Goal: Task Accomplishment & Management: Use online tool/utility

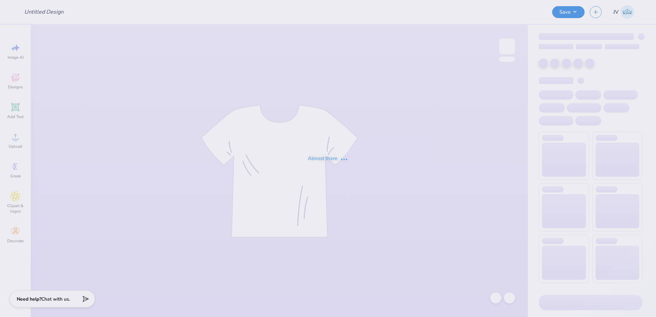
type input "aphi giveaway"
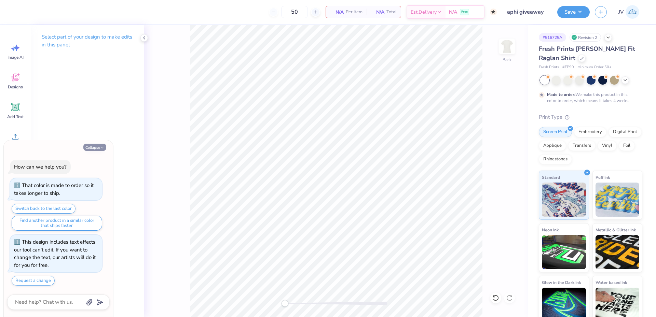
click at [92, 148] on button "Collapse" at bounding box center [94, 147] width 23 height 7
type textarea "x"
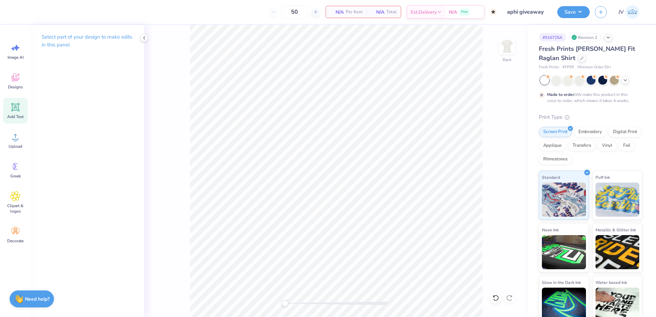
click at [19, 110] on icon at bounding box center [15, 107] width 8 height 8
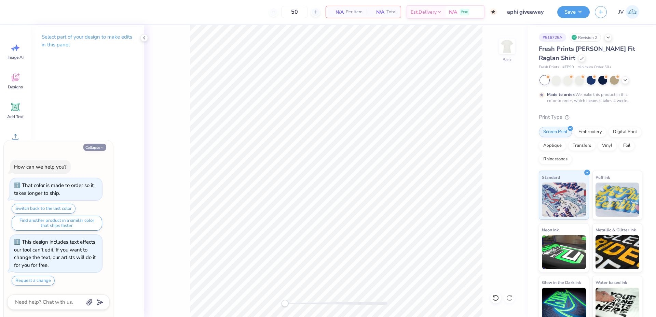
click at [95, 149] on button "Collapse" at bounding box center [94, 147] width 23 height 7
type textarea "x"
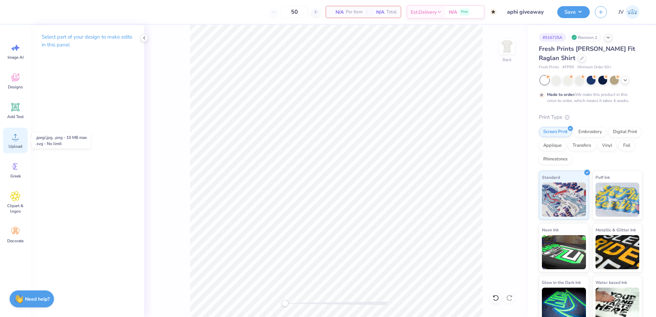
click at [13, 140] on icon at bounding box center [15, 137] width 6 height 6
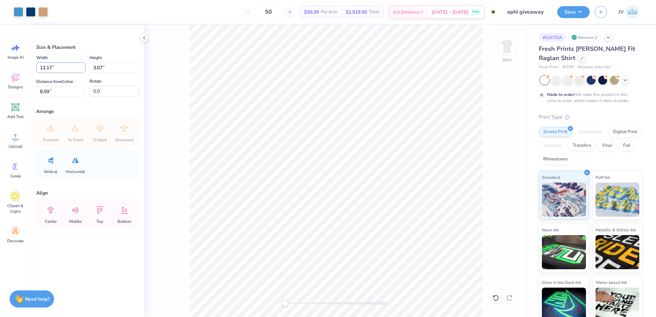
drag, startPoint x: 63, startPoint y: 69, endPoint x: 0, endPoint y: 68, distance: 62.9
click at [0, 68] on div "Art colors 50 $30.39 Per Item $1,519.50 Total Est. Delivery [DATE] - [DATE] Fre…" at bounding box center [328, 158] width 656 height 317
type input "8.00"
type input "2.02"
click at [55, 88] on input "9.12" at bounding box center [60, 91] width 49 height 11
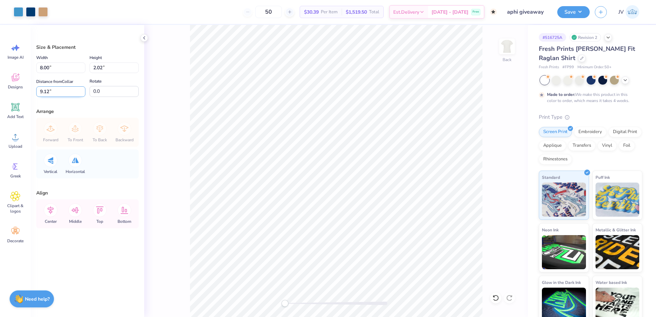
click at [55, 89] on input "9.12" at bounding box center [60, 91] width 49 height 11
type input "3"
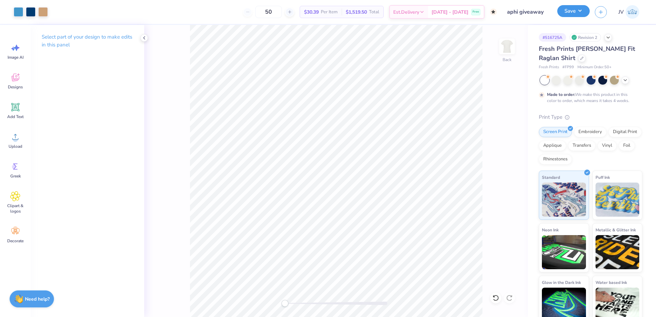
click at [579, 10] on button "Save" at bounding box center [573, 11] width 32 height 12
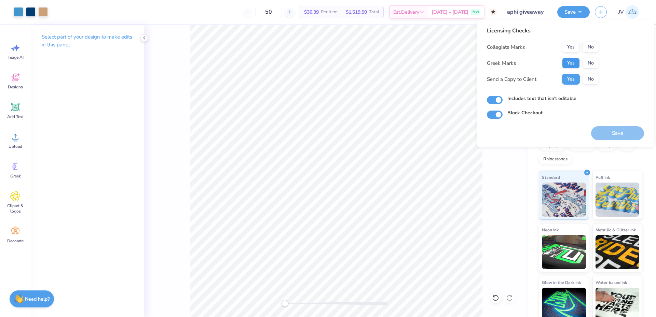
click at [568, 62] on button "Yes" at bounding box center [571, 63] width 18 height 11
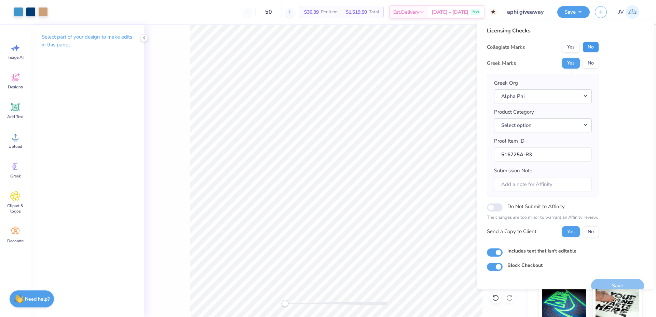
click at [591, 45] on button "No" at bounding box center [591, 47] width 16 height 11
click at [575, 127] on button "Select option" at bounding box center [543, 126] width 98 height 14
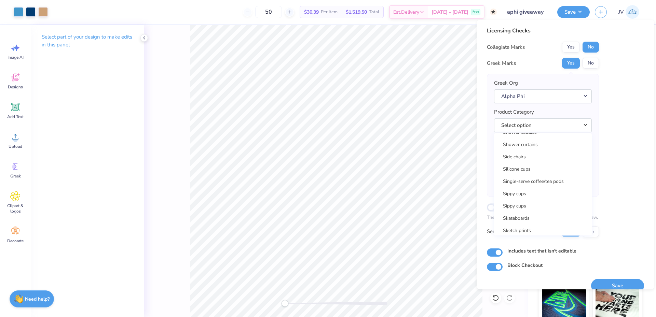
scroll to position [9908, 0]
click at [545, 143] on link "Short sleeve t-shirts" at bounding box center [543, 146] width 92 height 11
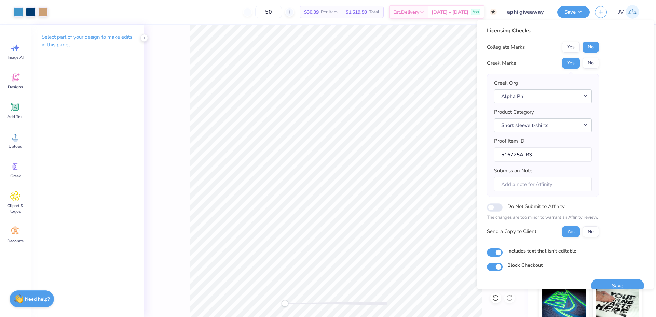
click at [620, 127] on div "Licensing Checks Collegiate Marks Yes No Greek Marks Yes No Greek Org Alpha Phi…" at bounding box center [565, 149] width 157 height 245
click at [616, 285] on button "Save" at bounding box center [617, 286] width 53 height 14
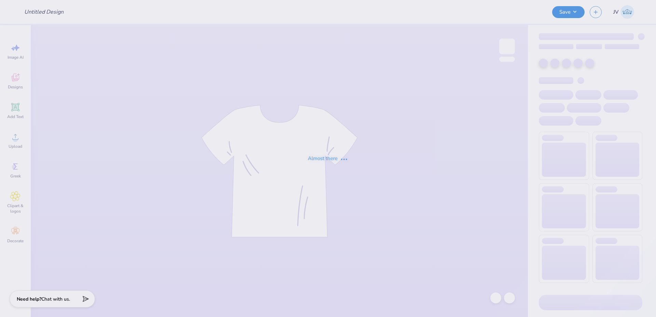
type input "Tia Bloom : Warr Dental"
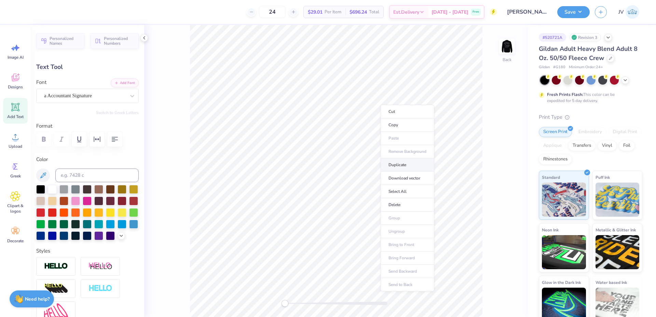
click at [408, 167] on li "Duplicate" at bounding box center [408, 165] width 54 height 13
type input "4.00"
type input "-8.2"
type textarea "Warr"
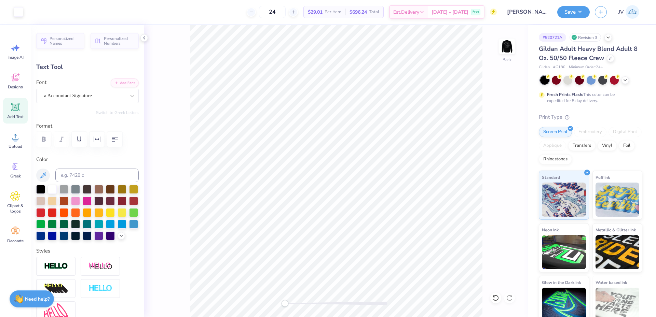
type input "0.0"
type input "6.48"
type input "8.07"
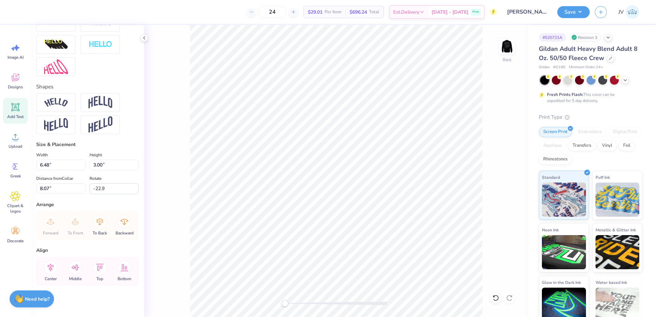
scroll to position [259, 0]
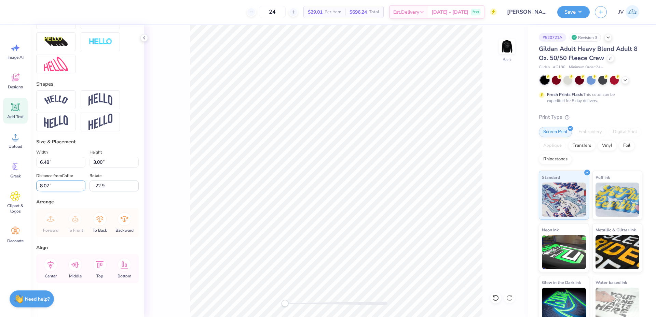
drag, startPoint x: 106, startPoint y: 182, endPoint x: 54, endPoint y: 183, distance: 51.6
click at [54, 183] on div "Distance from Collar 8.07 8.07 " Rotate -22.9" at bounding box center [87, 182] width 103 height 20
click at [115, 163] on input "3.00" at bounding box center [114, 162] width 49 height 11
type input "0.0"
type input "6.62"
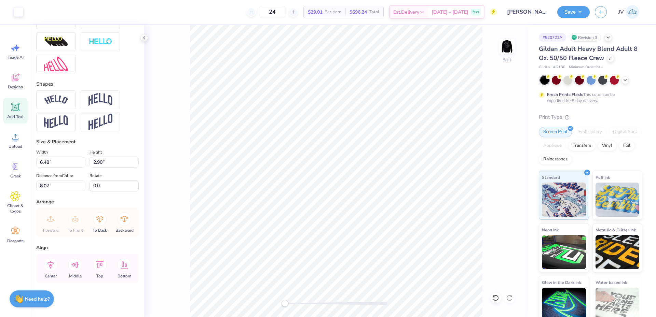
type input "2.90"
type input "7.73"
type textarea "Warr Demtal"
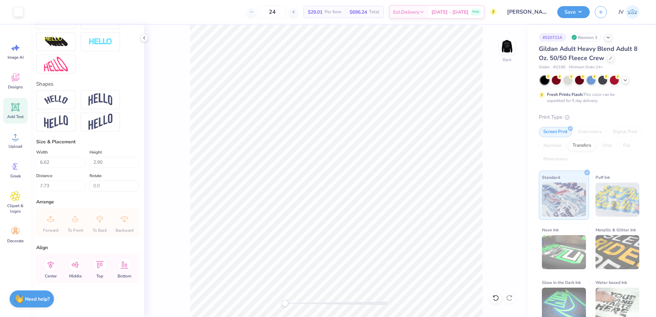
type input "15.15"
type input "2.72"
type input "7.82"
type textarea "Warr Dental"
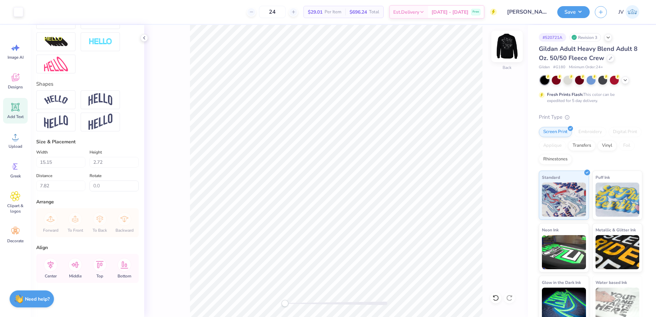
click at [506, 47] on img at bounding box center [506, 46] width 27 height 27
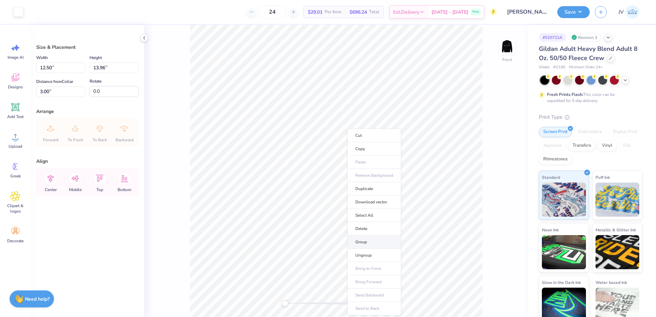
click at [366, 241] on li "Group" at bounding box center [374, 242] width 54 height 13
click at [296, 314] on div "Front" at bounding box center [336, 171] width 384 height 292
click at [334, 254] on li "Ungroup" at bounding box center [349, 255] width 54 height 13
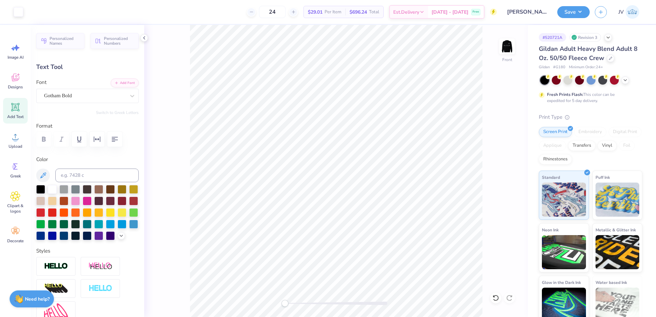
click at [270, 300] on div "Front" at bounding box center [336, 171] width 384 height 292
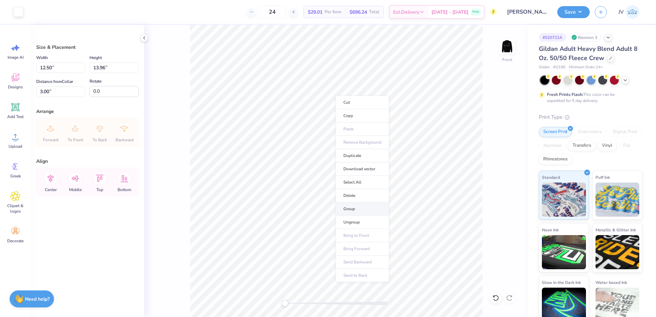
click at [350, 206] on li "Group" at bounding box center [363, 209] width 54 height 13
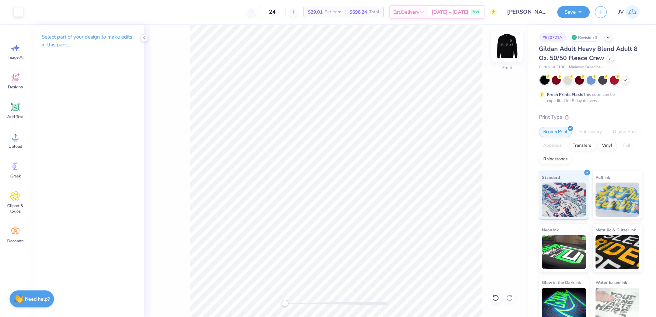
click at [514, 51] on img at bounding box center [506, 46] width 27 height 27
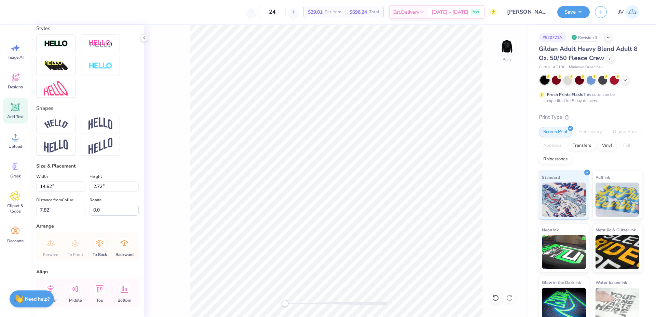
scroll to position [228, 0]
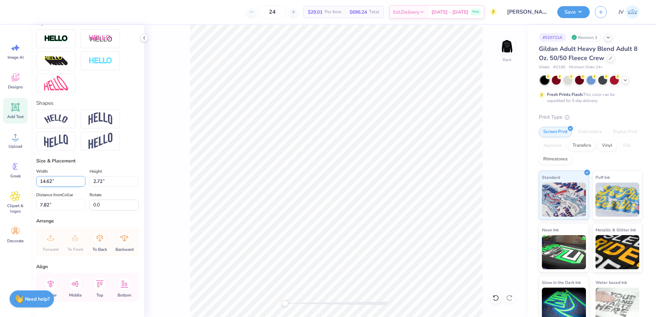
click at [63, 187] on input "14.62" at bounding box center [60, 181] width 49 height 11
type input "3.50"
type input "0.65"
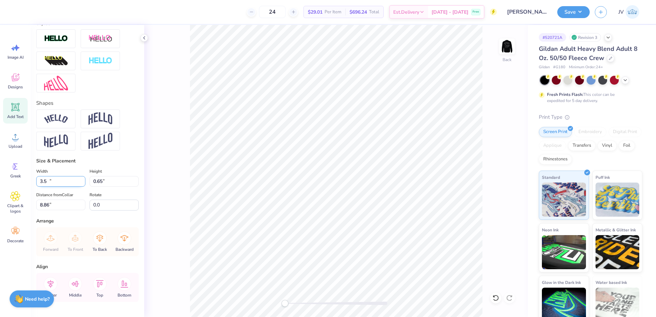
type input "8.86"
drag, startPoint x: 284, startPoint y: 304, endPoint x: 297, endPoint y: 304, distance: 13.0
click at [297, 304] on div "Accessibility label" at bounding box center [297, 303] width 7 height 7
type input "2.21"
type input "3.00"
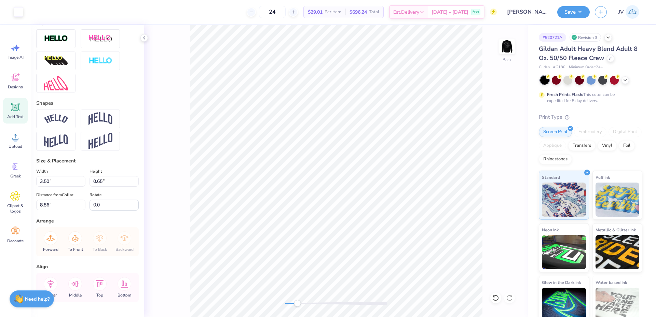
type input "3.00"
type input "-8.2"
type input "1.48"
type input "2.02"
type input "6.66"
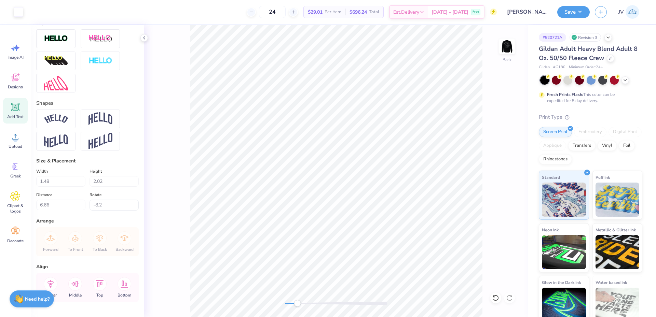
type input "0.0"
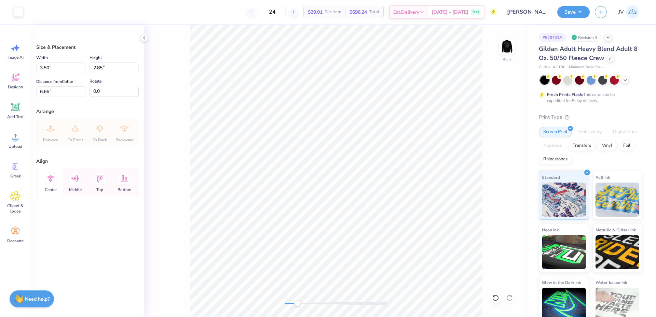
click at [51, 181] on icon at bounding box center [50, 179] width 6 height 8
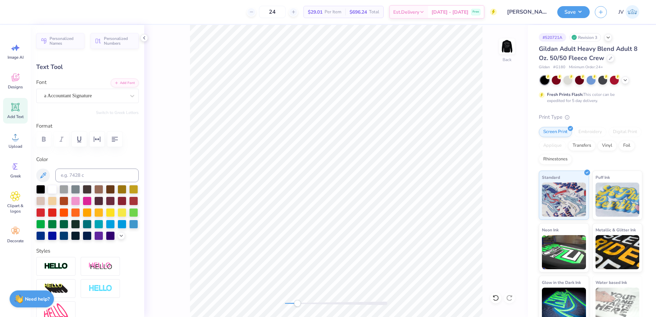
type input "2.00"
type input "2.72"
type input "5.96"
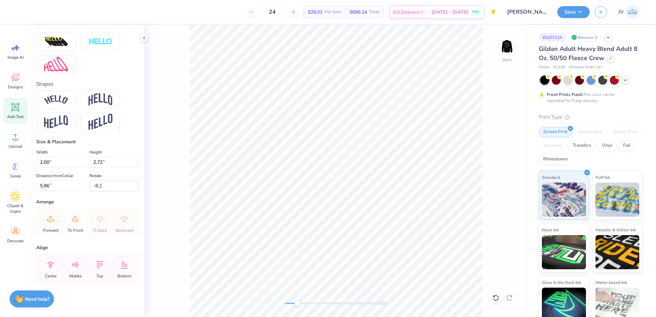
scroll to position [259, 0]
click at [52, 265] on icon at bounding box center [51, 265] width 14 height 14
click at [49, 265] on icon at bounding box center [51, 265] width 14 height 14
type input "0.0"
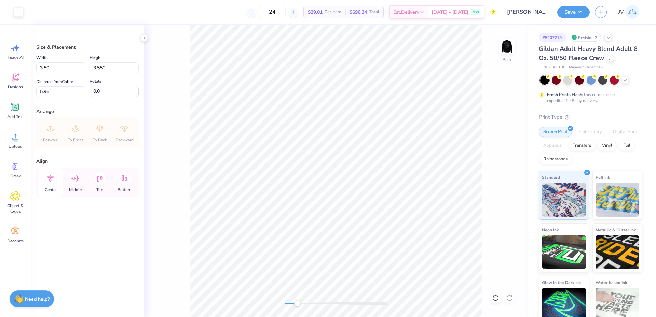
click at [52, 181] on icon at bounding box center [51, 179] width 14 height 14
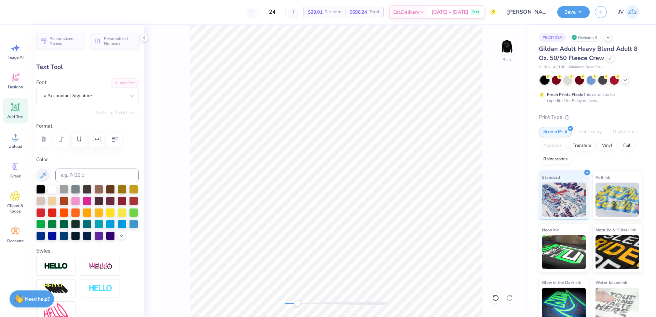
type input "1.91"
type input "2.59"
type input "6.08"
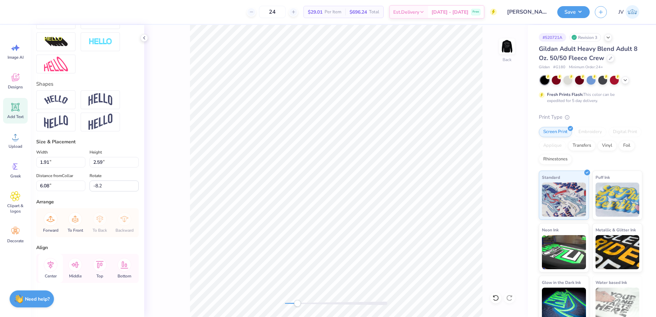
click at [53, 261] on icon at bounding box center [51, 265] width 14 height 14
type input "0.0"
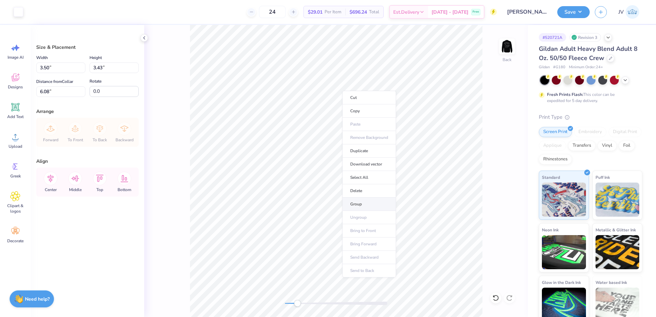
click at [361, 204] on li "Group" at bounding box center [369, 204] width 54 height 13
click at [55, 90] on input "6.08" at bounding box center [60, 91] width 49 height 11
type input "3"
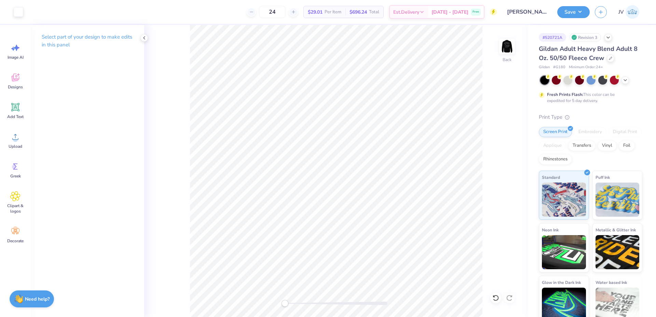
click at [268, 296] on div "Back" at bounding box center [336, 171] width 384 height 292
click at [567, 12] on button "Save" at bounding box center [573, 11] width 32 height 12
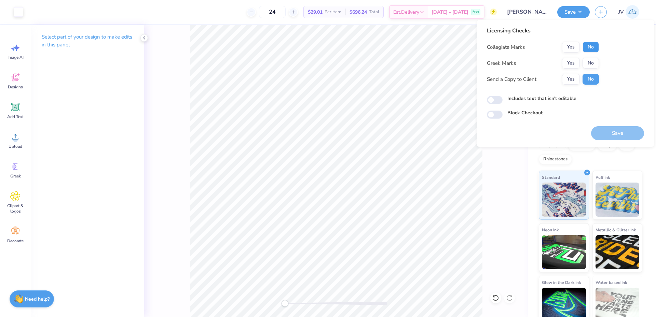
click at [590, 47] on button "No" at bounding box center [591, 47] width 16 height 11
click at [591, 64] on button "No" at bounding box center [591, 63] width 16 height 11
click at [624, 135] on button "Save" at bounding box center [617, 133] width 53 height 14
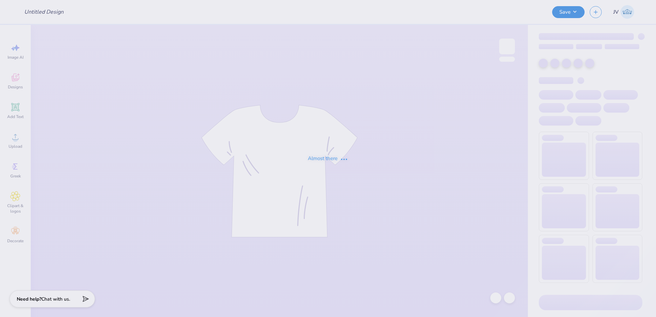
type input "General merch"
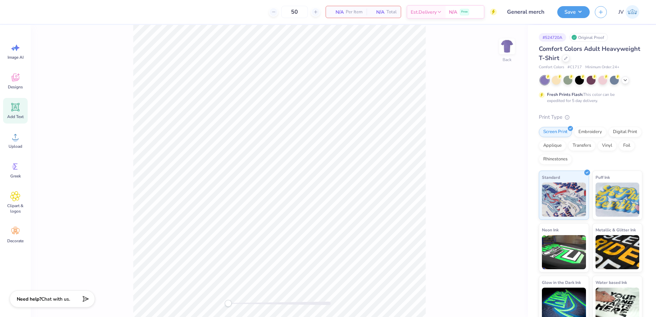
click at [13, 114] on span "Add Text" at bounding box center [15, 116] width 16 height 5
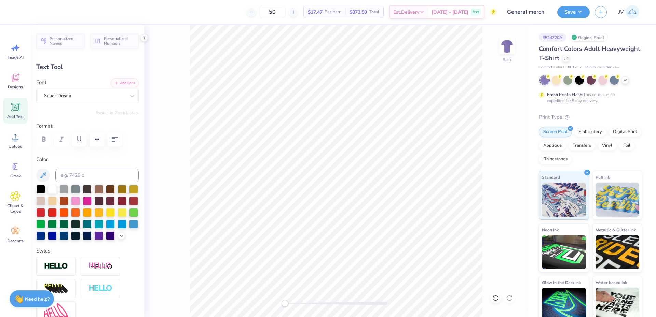
scroll to position [6, 3]
type textarea "togeteher we stand"
type input "14.17"
type input "1.35"
type input "11.82"
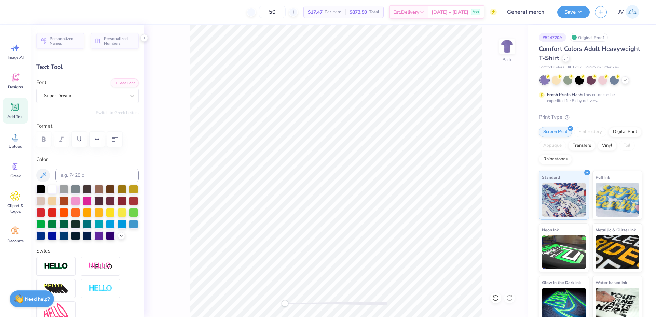
scroll to position [6, 2]
type textarea "together we stand"
type input "13.42"
click at [386, 189] on li "Duplicate" at bounding box center [389, 188] width 54 height 13
type input "12.82"
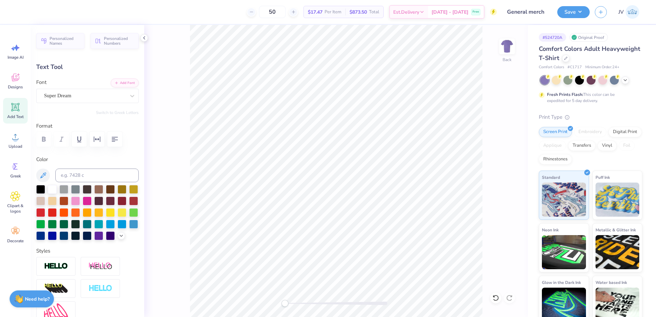
scroll to position [6, 1]
click at [126, 91] on div at bounding box center [132, 96] width 12 height 12
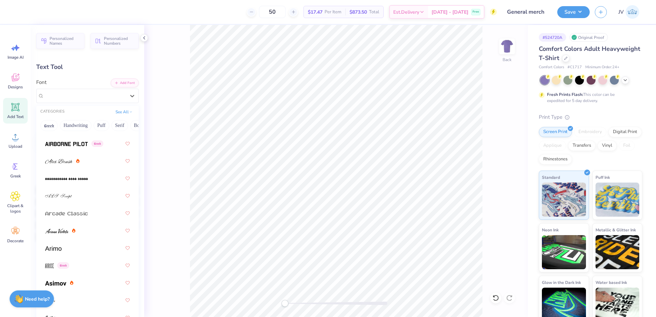
scroll to position [228, 0]
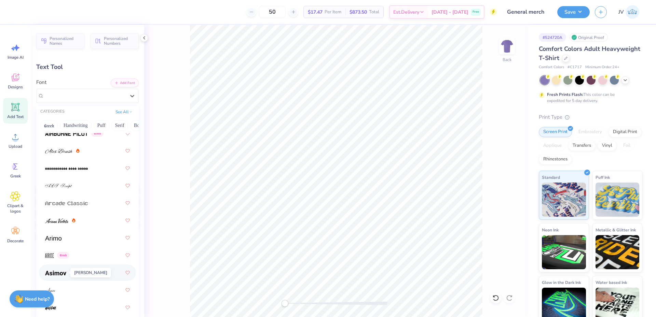
click at [60, 274] on img at bounding box center [55, 273] width 21 height 5
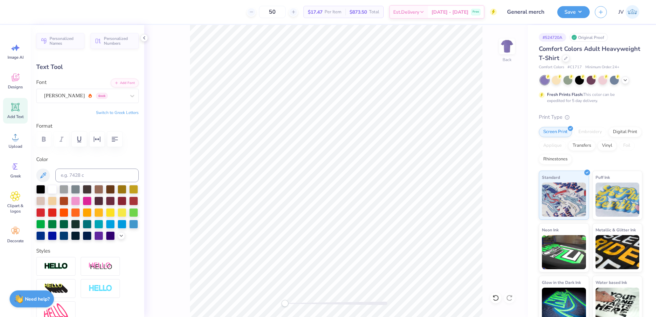
paste textarea "AED"
type textarea "AED"
click at [110, 111] on button "Switch to Greek Letters" at bounding box center [117, 112] width 43 height 5
click at [505, 46] on img at bounding box center [506, 46] width 27 height 27
click at [20, 143] on div "Upload" at bounding box center [15, 141] width 25 height 26
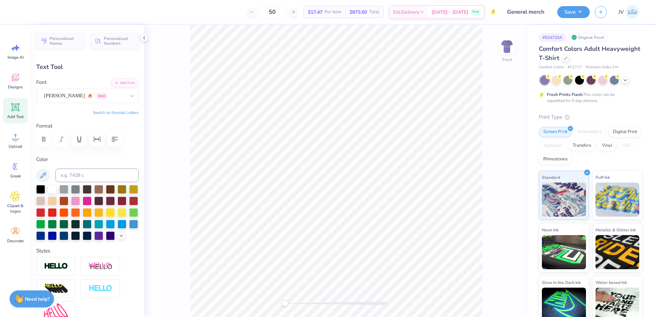
click at [16, 115] on span "Add Text" at bounding box center [15, 116] width 16 height 5
type input "5.69"
type input "1.65"
type input "12.93"
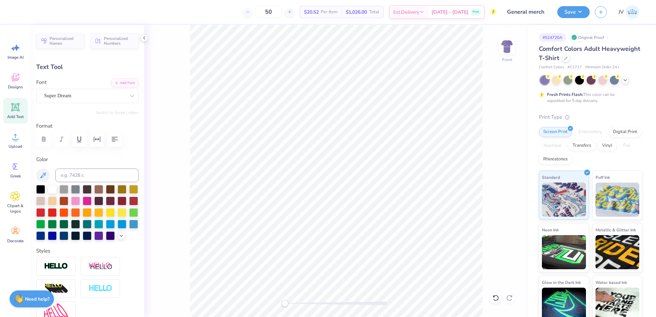
type textarea "for Mary Torres"
type input "14.53"
type input "1.63"
type input "12.94"
type input "9.28"
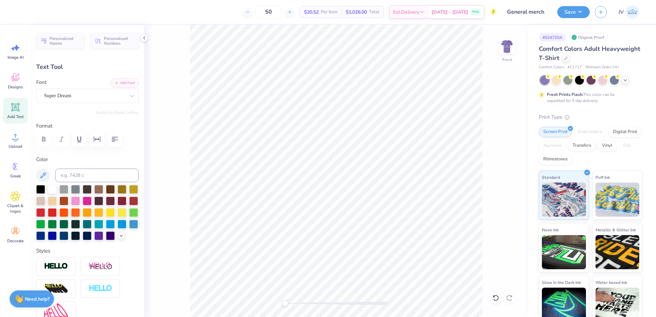
type input "1.04"
click at [346, 172] on li "Duplicate" at bounding box center [352, 170] width 54 height 13
type input "8.13"
type textarea "Alpha"
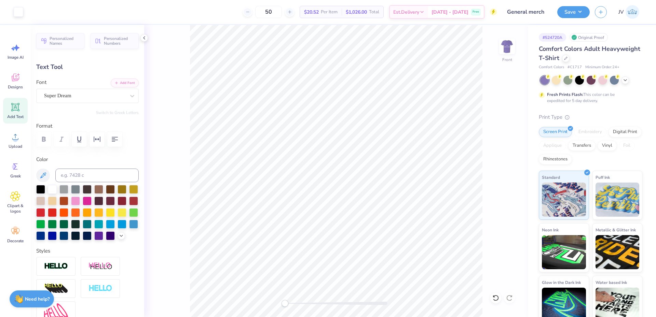
type input "3.13"
type input "1.13"
click at [352, 189] on li "Duplicate" at bounding box center [362, 188] width 54 height 13
type input "11.07"
type textarea "Epsilon"
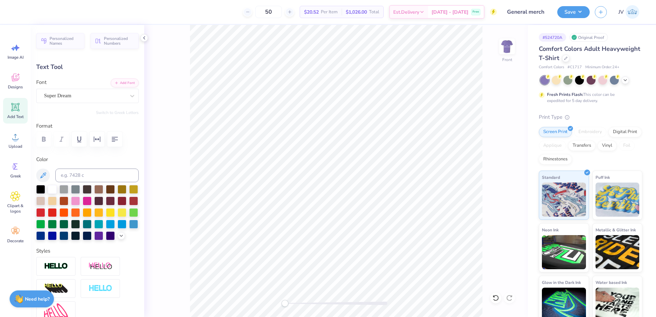
scroll to position [6, 1]
type input "4.12"
click at [356, 187] on li "Duplicate" at bounding box center [367, 188] width 54 height 13
type input "12.58"
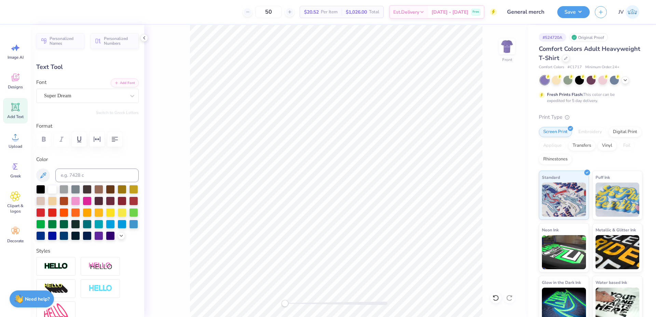
type textarea "Delta"
type input "2.97"
type input "0.86"
type input "13.32"
type input "9.28"
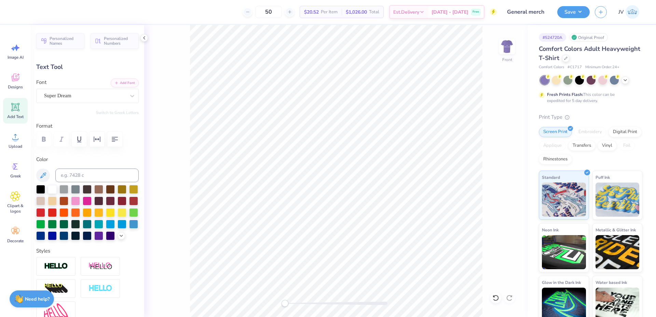
type input "1.04"
click at [377, 172] on li "Duplicate" at bounding box center [379, 171] width 54 height 13
type input "8.13"
type textarea "for Clara Shepps"
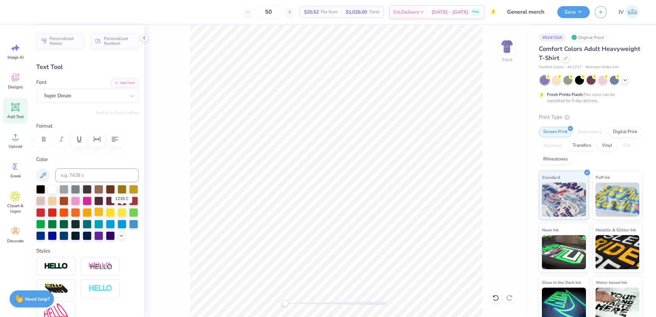
click at [103, 211] on div at bounding box center [98, 212] width 9 height 9
type input "4.12"
type input "11.58"
click at [103, 214] on div at bounding box center [98, 212] width 9 height 9
type input "2.97"
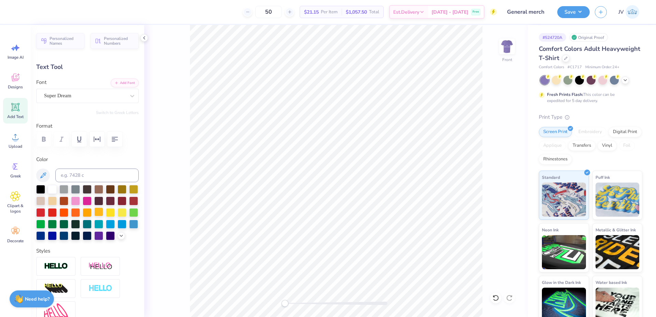
type input "0.86"
type input "13.32"
click at [103, 212] on div at bounding box center [98, 212] width 9 height 9
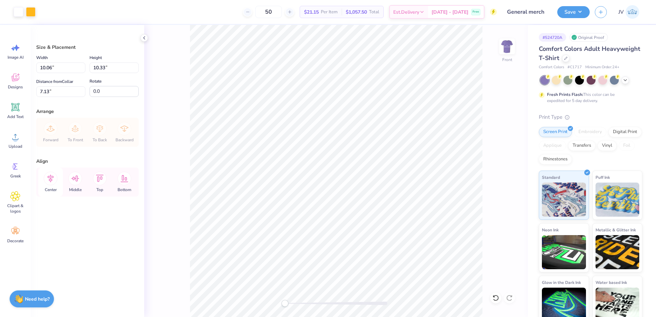
click at [50, 177] on icon at bounding box center [51, 179] width 14 height 14
click at [51, 179] on icon at bounding box center [50, 179] width 6 height 8
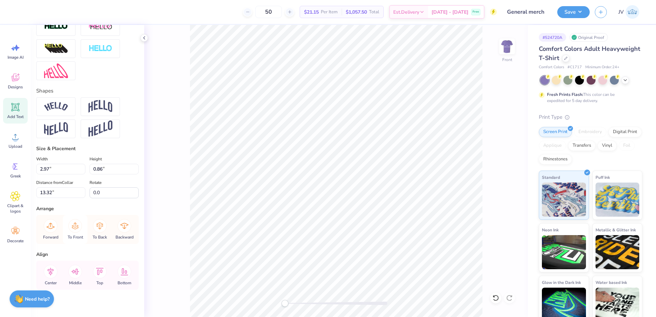
scroll to position [259, 0]
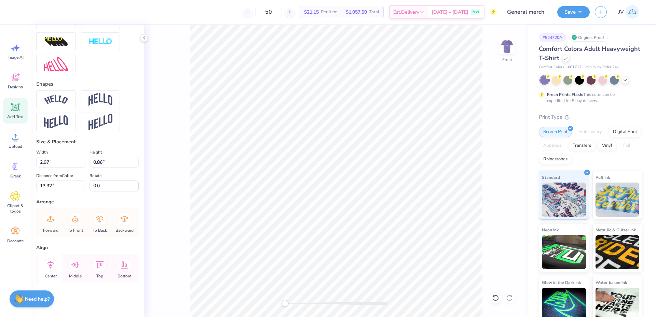
click at [52, 262] on icon at bounding box center [51, 265] width 14 height 14
click at [51, 264] on icon at bounding box center [51, 265] width 14 height 14
click at [51, 264] on icon at bounding box center [50, 265] width 6 height 8
type input "4.12"
type input "1.13"
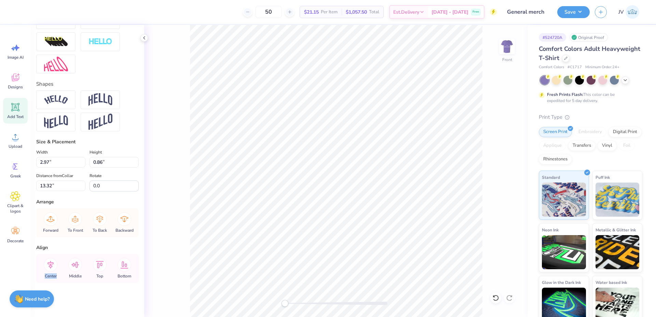
type input "11.58"
click at [50, 267] on icon at bounding box center [50, 265] width 6 height 8
type input "3.13"
type input "10.07"
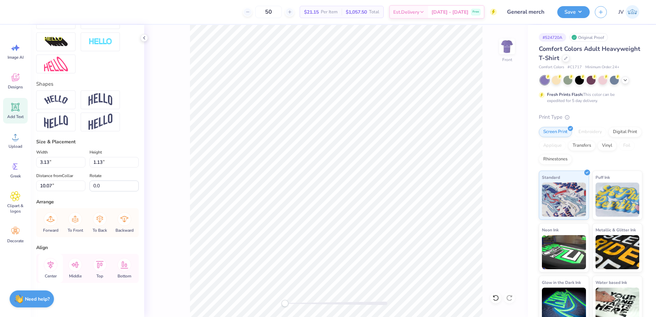
click at [50, 263] on icon at bounding box center [50, 265] width 6 height 8
type input "9.28"
type input "1.04"
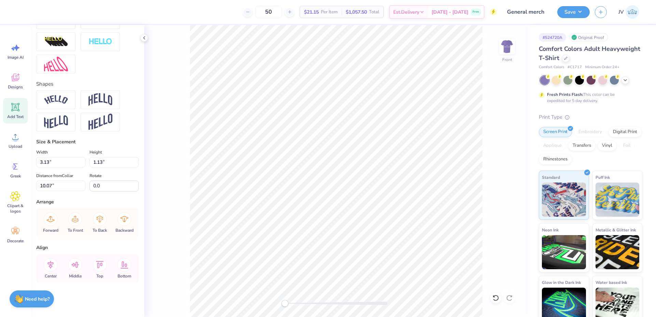
type input "7.13"
click at [52, 266] on icon at bounding box center [51, 265] width 14 height 14
type input "9.59"
type input "1.15"
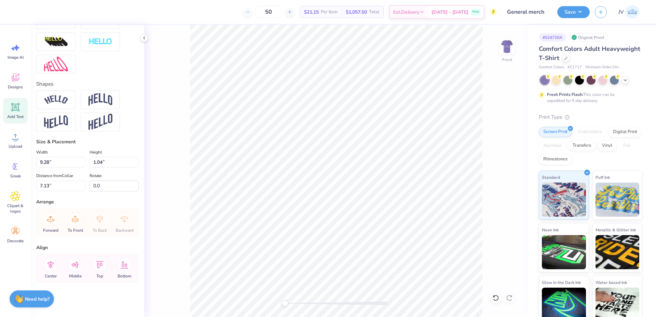
type input "16.31"
click at [51, 262] on icon at bounding box center [50, 265] width 6 height 8
type input "3.13"
type input "1.13"
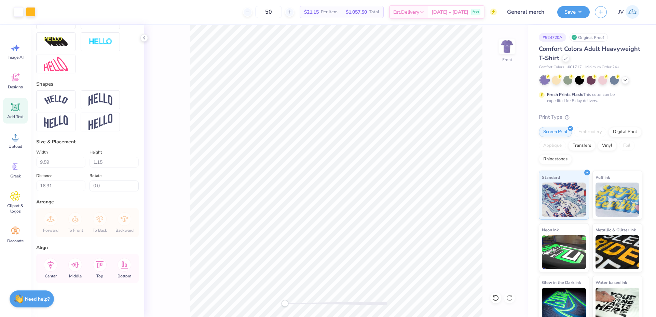
type input "10.07"
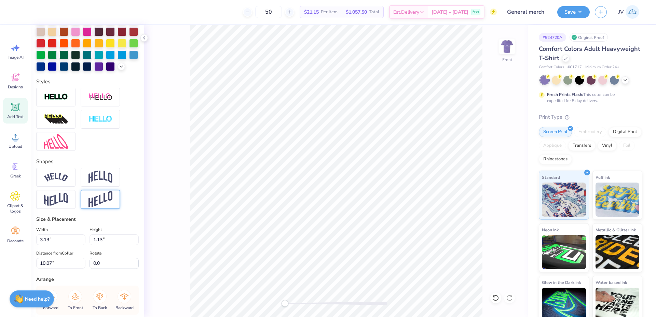
scroll to position [0, 0]
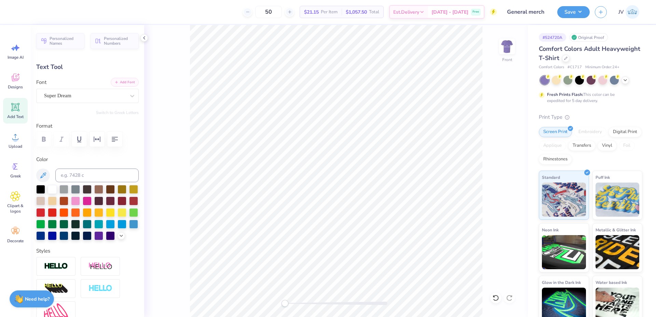
click at [122, 85] on button "Add Font" at bounding box center [125, 82] width 28 height 9
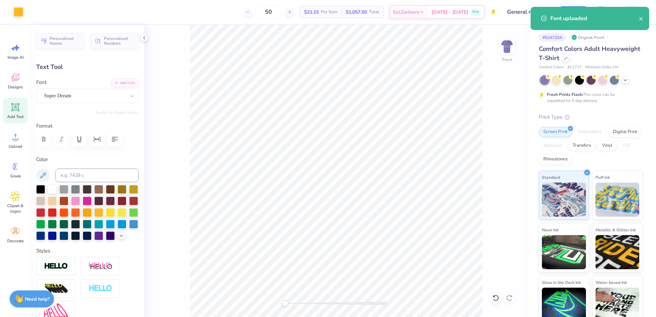
type input "4.12"
type input "11.58"
click at [105, 98] on div "Super Dream" at bounding box center [84, 96] width 83 height 11
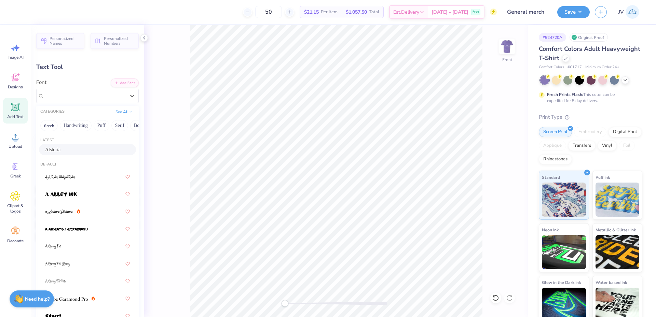
click at [74, 148] on div "Alstoria" at bounding box center [87, 149] width 85 height 7
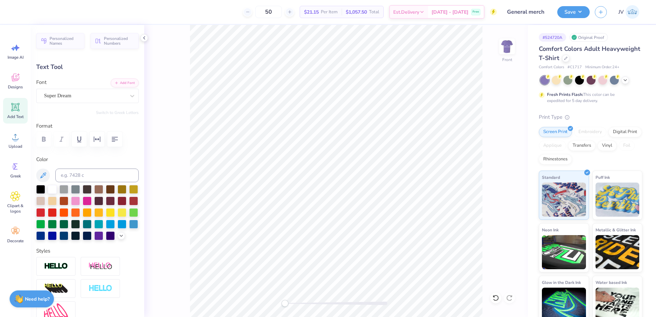
type input "2.97"
type input "0.86"
type input "13.32"
click at [73, 101] on div "Super Dream" at bounding box center [84, 96] width 83 height 11
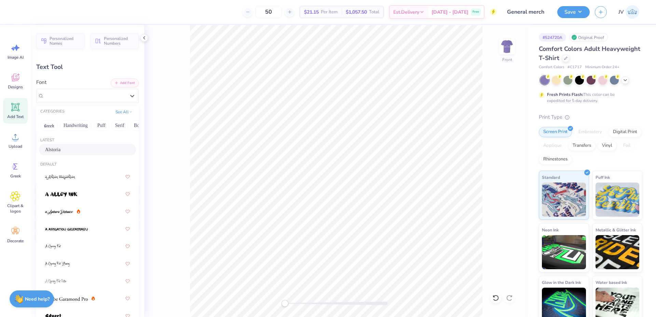
click at [66, 147] on div "Alstoria" at bounding box center [87, 149] width 85 height 7
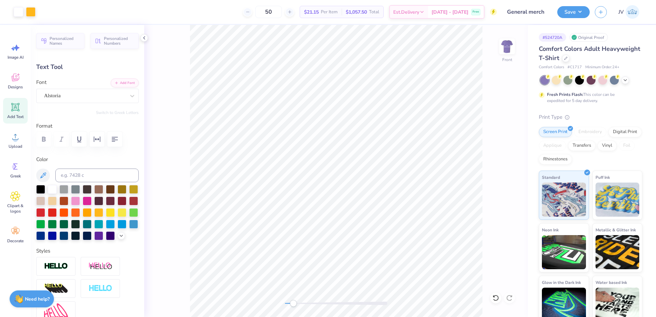
drag, startPoint x: 284, startPoint y: 305, endPoint x: 293, endPoint y: 305, distance: 8.9
click at [293, 305] on div "Accessibility label" at bounding box center [293, 303] width 7 height 7
type input "3.63"
type input "1.08"
type input "11.60"
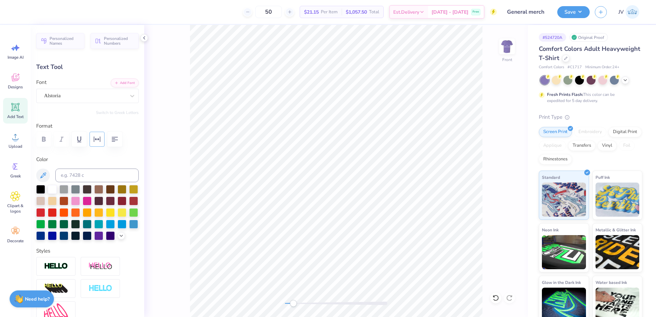
click at [101, 138] on button "button" at bounding box center [97, 139] width 15 height 15
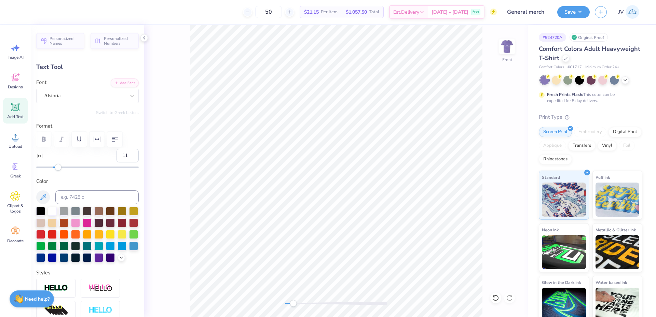
type input "12"
drag, startPoint x: 53, startPoint y: 167, endPoint x: 63, endPoint y: 167, distance: 9.6
click at [63, 167] on div "Accessibility label" at bounding box center [62, 167] width 7 height 7
type input "2.95"
type input "10.10"
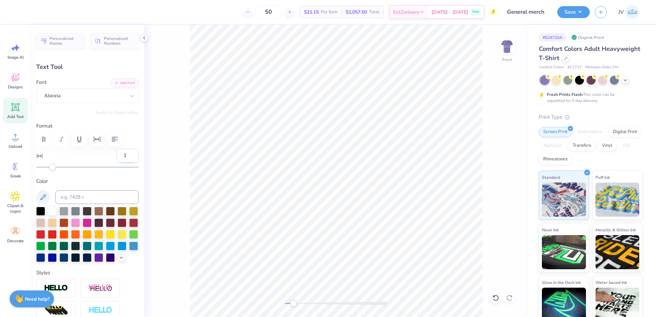
click at [126, 154] on input "1" at bounding box center [128, 156] width 22 height 14
click at [126, 154] on input "2" at bounding box center [128, 156] width 22 height 14
click at [126, 154] on input "3" at bounding box center [128, 156] width 22 height 14
click at [126, 154] on input "4" at bounding box center [128, 156] width 22 height 14
click at [126, 154] on input "5" at bounding box center [128, 156] width 22 height 14
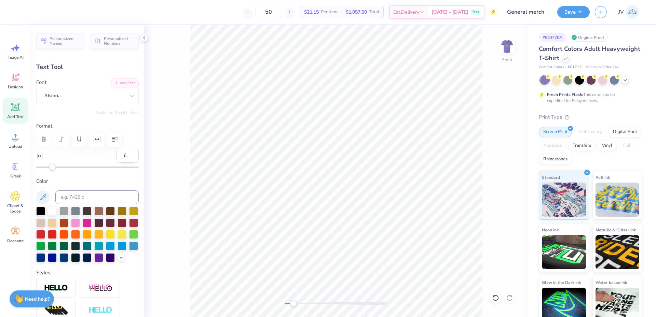
click at [126, 154] on input "6" at bounding box center [128, 156] width 22 height 14
click at [126, 154] on input "7" at bounding box center [128, 156] width 22 height 14
click at [126, 154] on input "8" at bounding box center [128, 156] width 22 height 14
click at [126, 154] on input "9" at bounding box center [128, 156] width 22 height 14
click at [126, 154] on input "10" at bounding box center [128, 156] width 22 height 14
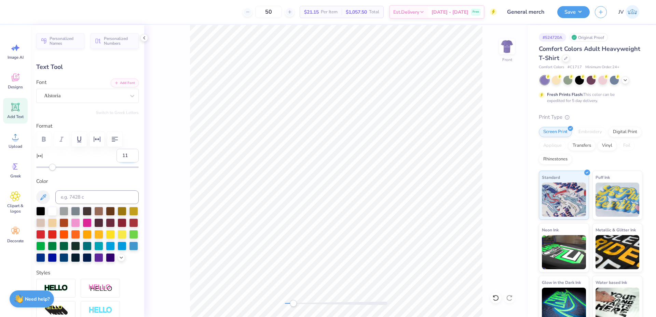
click at [126, 154] on input "11" at bounding box center [128, 156] width 22 height 14
type input "12"
click at [126, 154] on input "12" at bounding box center [128, 156] width 22 height 14
type input "2.66"
type input "0.86"
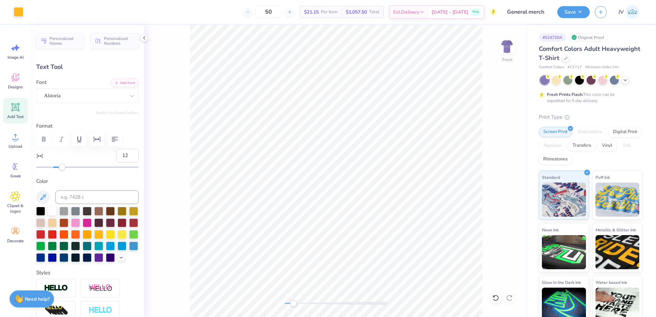
type input "13.32"
click at [123, 154] on input "0" at bounding box center [128, 156] width 22 height 14
click at [125, 153] on input "1" at bounding box center [128, 156] width 22 height 14
click at [127, 153] on input "2" at bounding box center [128, 156] width 22 height 14
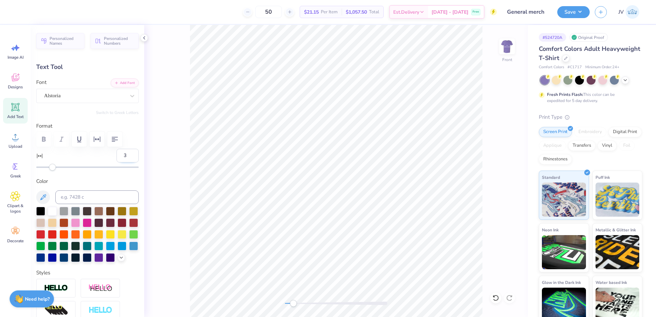
click at [127, 153] on input "3" at bounding box center [128, 156] width 22 height 14
click at [127, 153] on input "4" at bounding box center [128, 156] width 22 height 14
click at [127, 153] on input "5" at bounding box center [128, 156] width 22 height 14
click at [127, 153] on input "6" at bounding box center [128, 156] width 22 height 14
click at [127, 153] on input "7" at bounding box center [128, 156] width 22 height 14
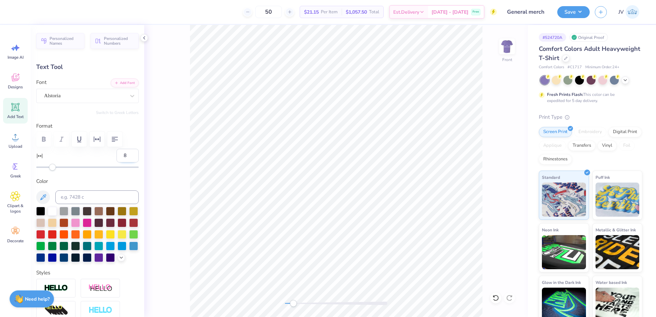
click at [127, 153] on input "8" at bounding box center [128, 156] width 22 height 14
click at [127, 153] on input "9" at bounding box center [128, 156] width 22 height 14
click at [127, 153] on input "10" at bounding box center [128, 156] width 22 height 14
click at [127, 153] on input "11" at bounding box center [128, 156] width 22 height 14
type input "12"
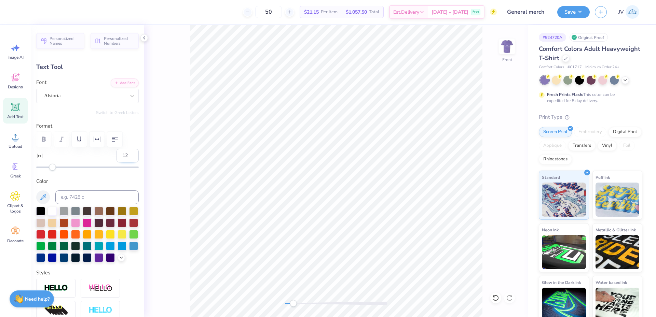
click at [127, 153] on input "12" at bounding box center [128, 156] width 22 height 14
type input "3.25"
type input "13.12"
type input "3.54"
type input "1.08"
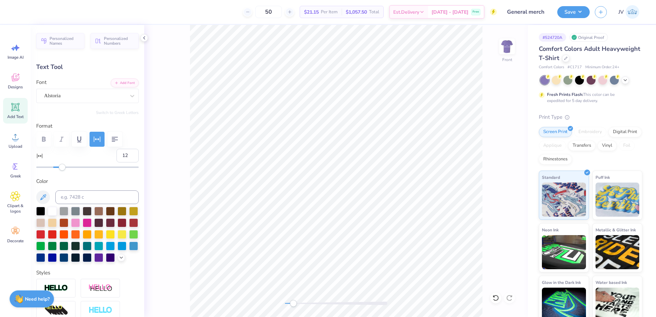
type input "10.10"
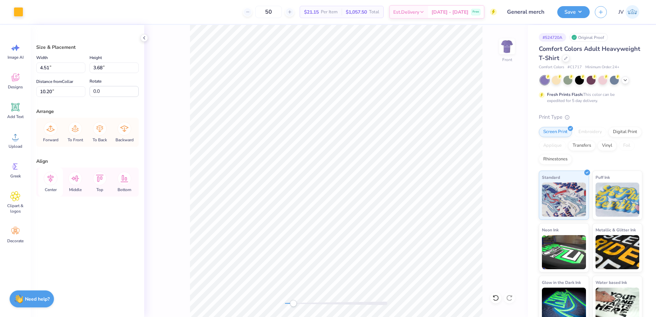
click at [52, 176] on icon at bounding box center [50, 179] width 6 height 8
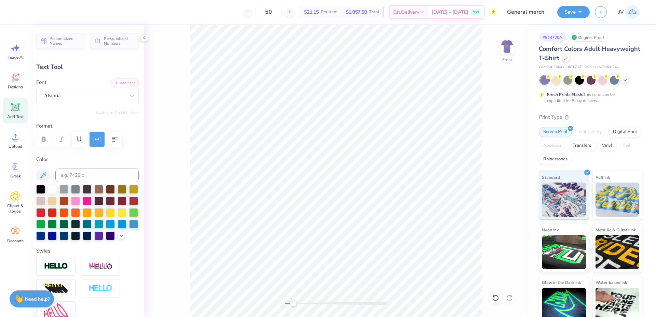
type input "4.51"
type input "11.60"
type input "3.25"
type input "0.86"
type input "13.02"
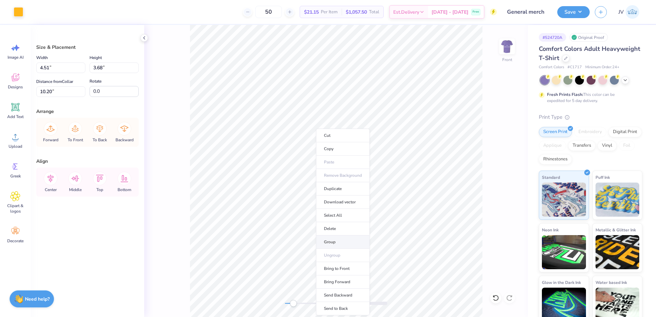
click at [334, 241] on li "Group" at bounding box center [343, 242] width 54 height 13
type input "6.81"
type input "5.56"
type input "8.32"
click at [51, 180] on icon at bounding box center [51, 179] width 14 height 14
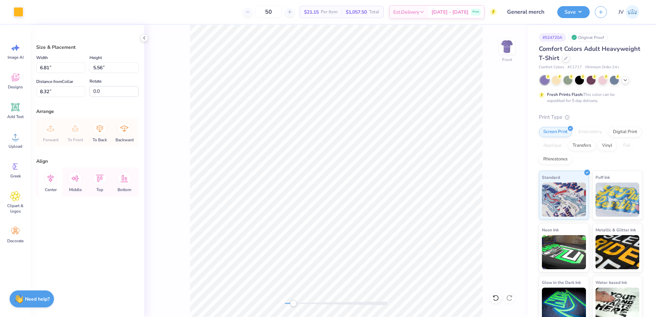
click at [51, 180] on icon at bounding box center [51, 179] width 14 height 14
drag, startPoint x: 53, startPoint y: 69, endPoint x: 0, endPoint y: 57, distance: 54.6
click at [0, 57] on div "Art colors 50 $21.15 Per Item $1,057.50 Total Est. Delivery Oct 7 - 10 Free Des…" at bounding box center [328, 158] width 656 height 317
type input "12.00"
type input "9.80"
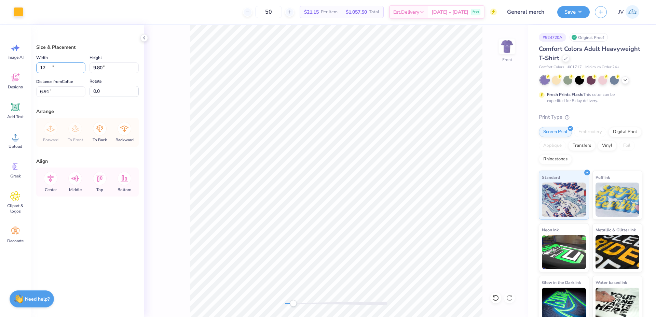
type input "6.91"
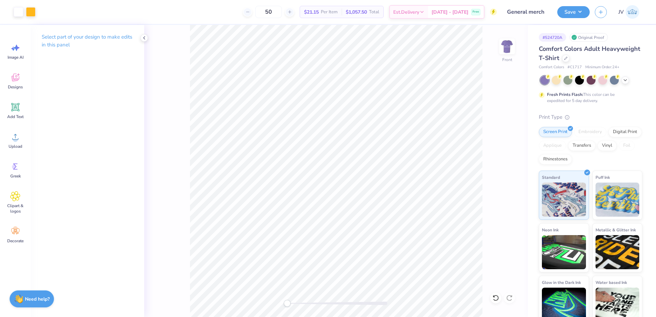
drag, startPoint x: 293, startPoint y: 305, endPoint x: 287, endPoint y: 305, distance: 5.8
click at [287, 305] on div "Accessibility label" at bounding box center [287, 303] width 7 height 7
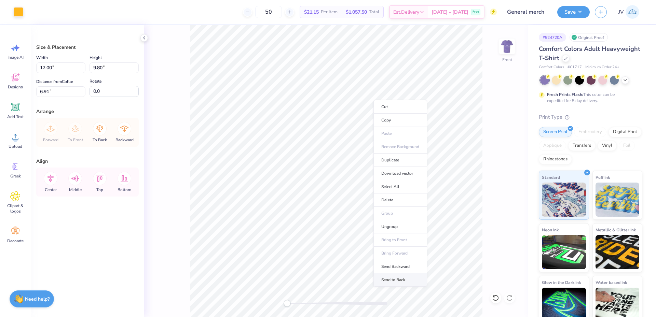
click at [393, 279] on li "Send to Back" at bounding box center [400, 280] width 54 height 13
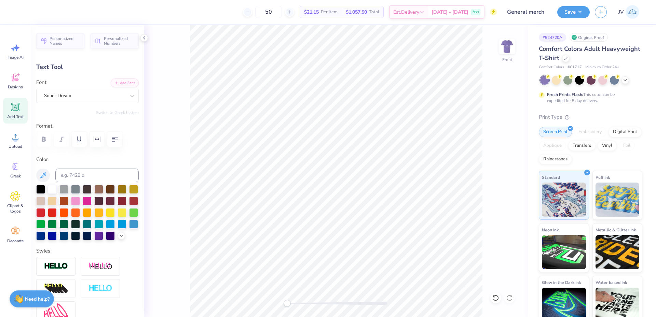
type input "9.28"
type input "1.04"
type input "7.13"
type input "9.59"
type input "1.15"
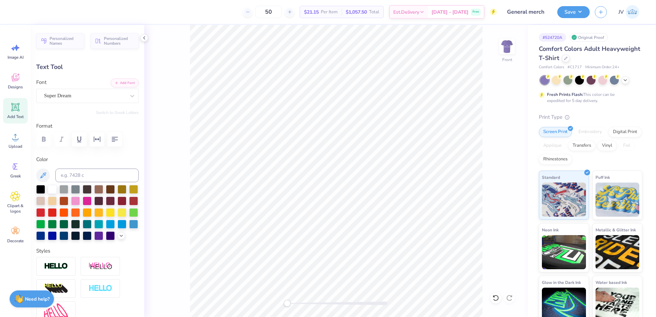
type input "17.11"
type input "9.28"
type input "1.04"
type input "5.63"
click at [129, 81] on button "Add Font" at bounding box center [125, 82] width 28 height 9
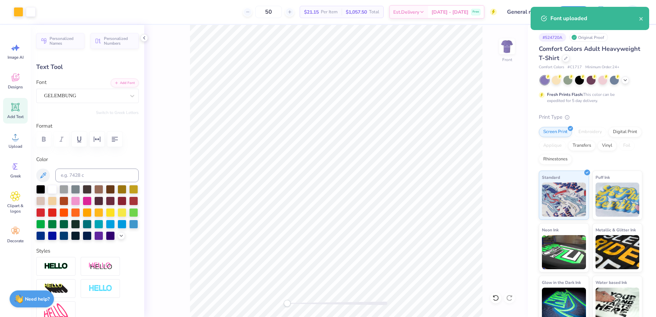
type input "7.85"
type input "1.16"
type input "5.57"
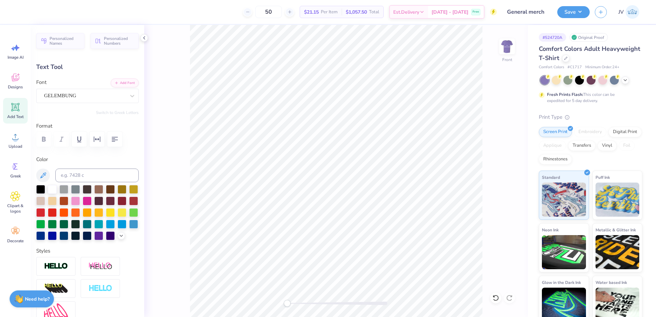
type input "9.59"
type input "1.15"
type input "17.51"
click at [118, 97] on div "Super Dream" at bounding box center [84, 96] width 83 height 11
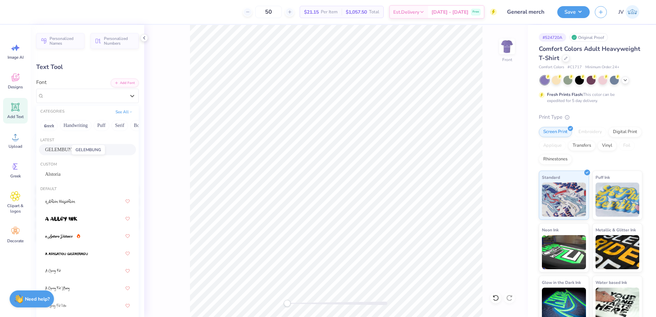
click at [61, 150] on span "GELEMBUNG" at bounding box center [60, 149] width 30 height 7
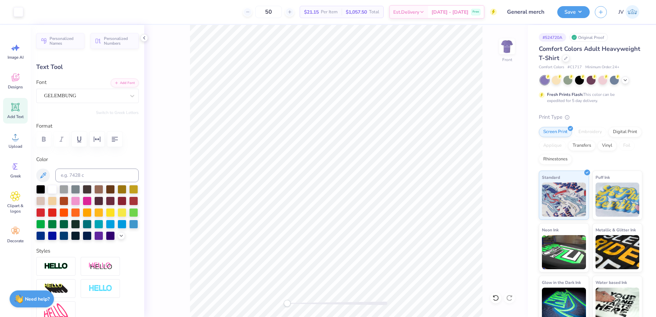
type input "7.85"
type input "1.16"
type input "5.57"
type input "8.13"
type input "17.70"
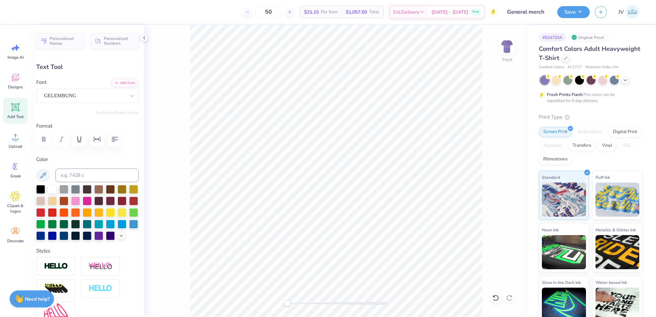
type input "7.85"
type input "5.57"
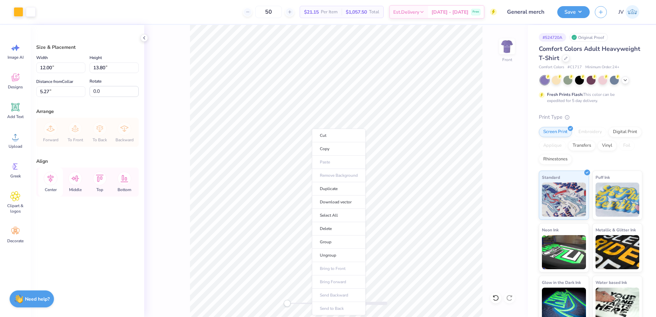
click at [50, 179] on icon at bounding box center [51, 179] width 14 height 14
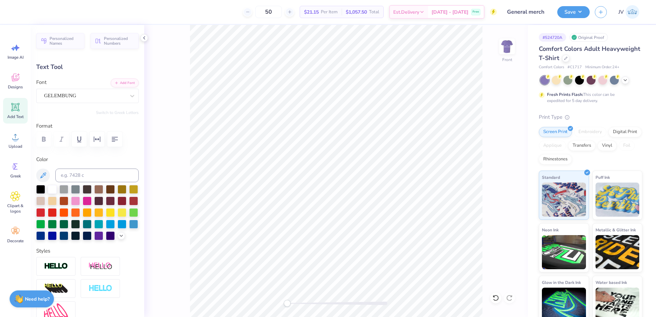
type input "7.85"
type input "5.27"
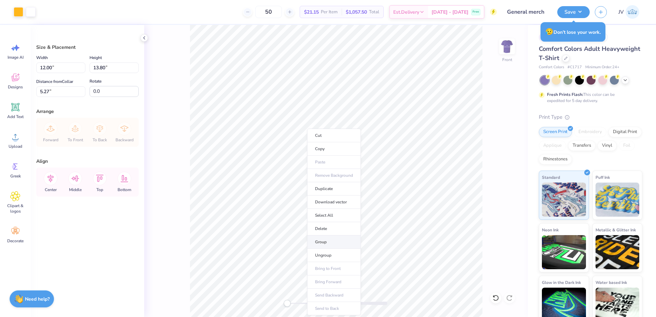
click at [329, 241] on li "Group" at bounding box center [334, 242] width 54 height 13
click at [52, 94] on input "5.27" at bounding box center [60, 91] width 49 height 11
click at [54, 93] on input "5.27" at bounding box center [60, 91] width 49 height 11
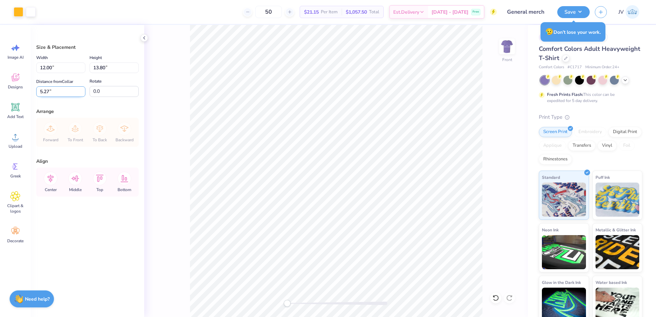
click at [54, 93] on input "5.27" at bounding box center [60, 91] width 49 height 11
type input "3"
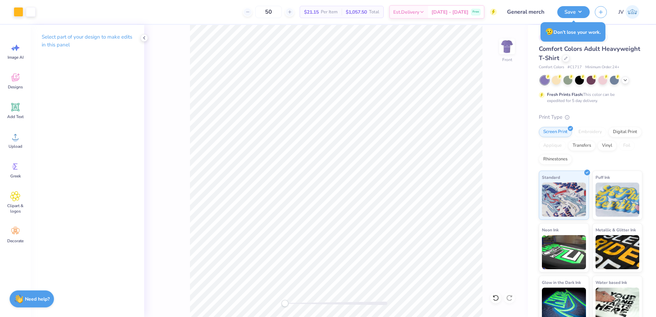
click at [265, 302] on div "Front" at bounding box center [336, 171] width 384 height 292
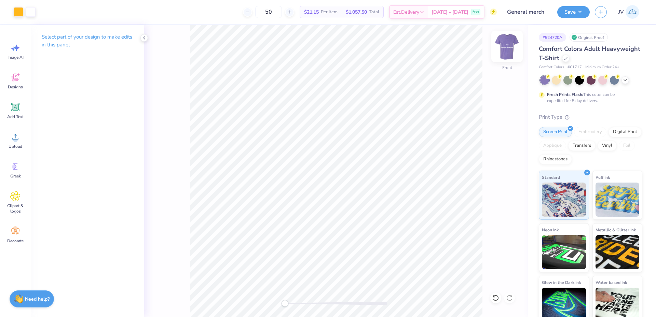
click at [506, 53] on img at bounding box center [506, 46] width 27 height 27
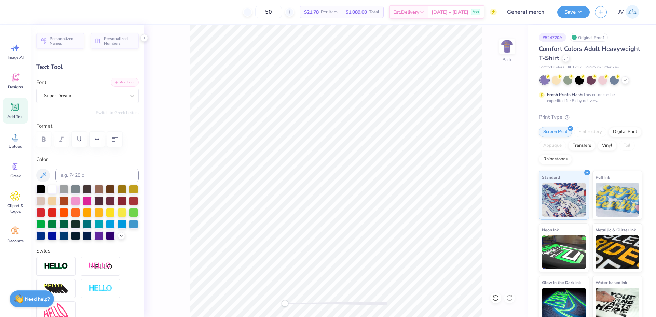
click at [119, 84] on button "Add Font" at bounding box center [125, 82] width 28 height 9
type input "3.04"
type input "1.11"
type input "8.90"
click at [103, 212] on div at bounding box center [98, 212] width 9 height 9
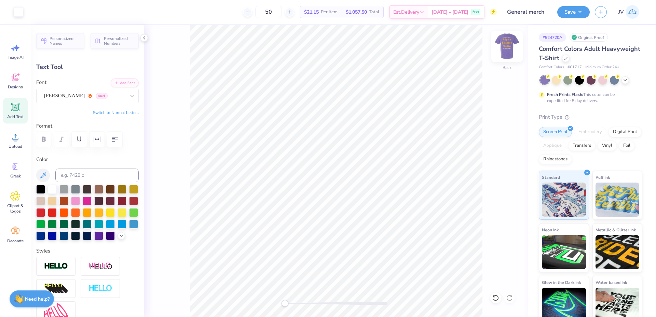
click at [510, 48] on img at bounding box center [506, 46] width 27 height 27
click at [507, 49] on img at bounding box center [506, 46] width 27 height 27
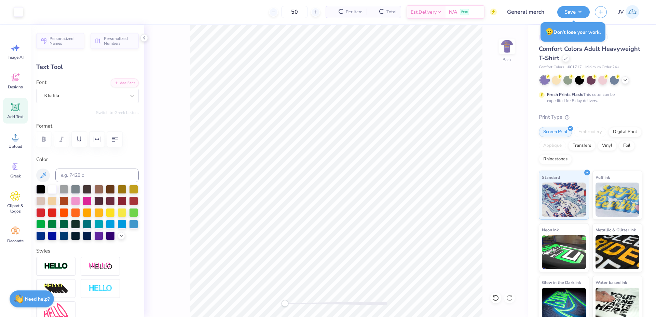
type input "11.88"
type input "1.63"
type input "11.69"
click at [111, 83] on button "Add Font" at bounding box center [125, 82] width 28 height 9
type input "9.57"
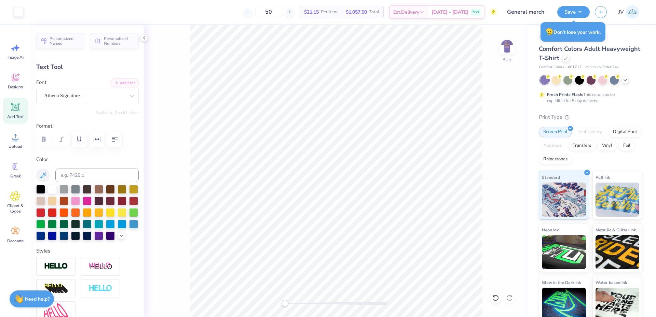
type input "1.23"
type input "11.88"
click at [16, 144] on span "Upload" at bounding box center [16, 146] width 14 height 5
click at [66, 95] on div "Super Dream" at bounding box center [84, 96] width 83 height 11
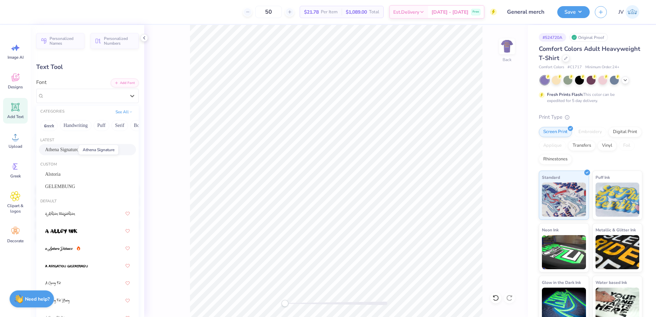
click at [55, 150] on span "Athena Signature" at bounding box center [61, 149] width 33 height 7
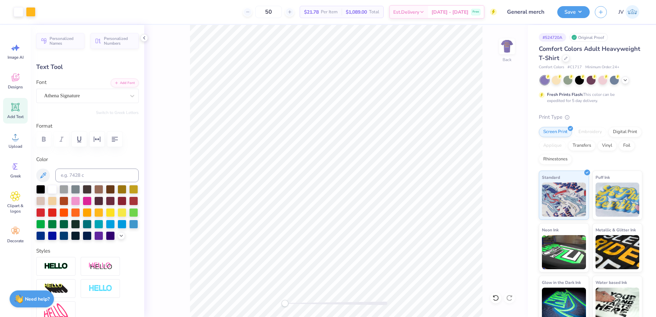
click at [271, 307] on div "Back" at bounding box center [336, 171] width 384 height 292
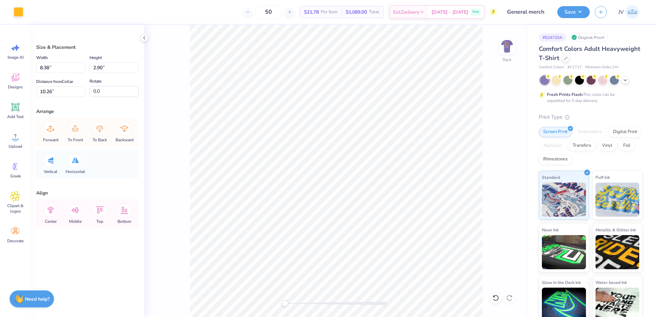
type input "9.68"
type input "4.47"
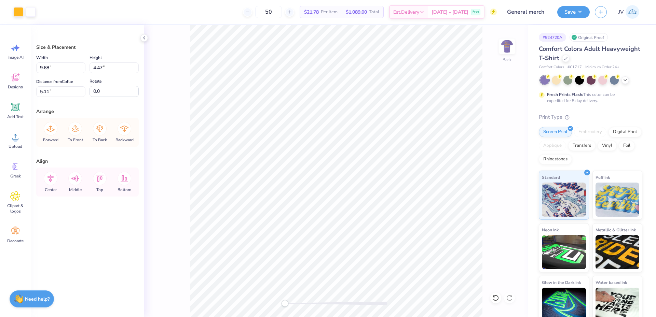
type input "5.11"
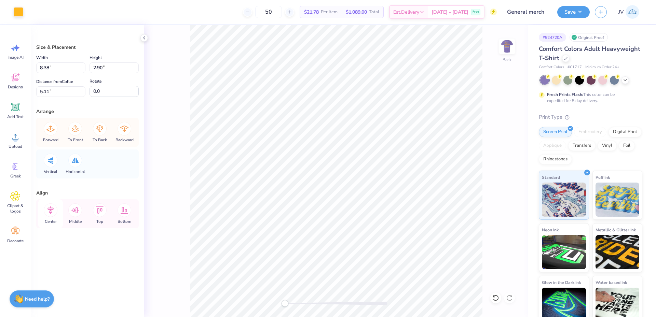
click at [50, 213] on icon at bounding box center [50, 211] width 6 height 8
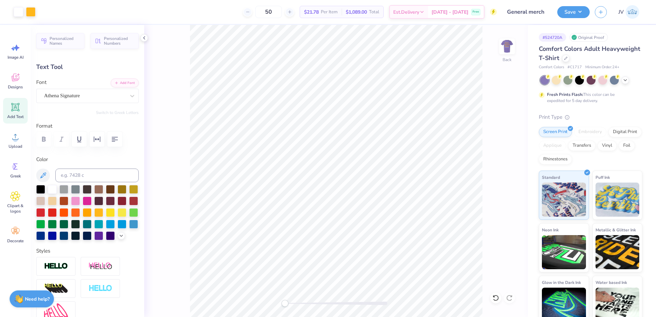
type input "8.48"
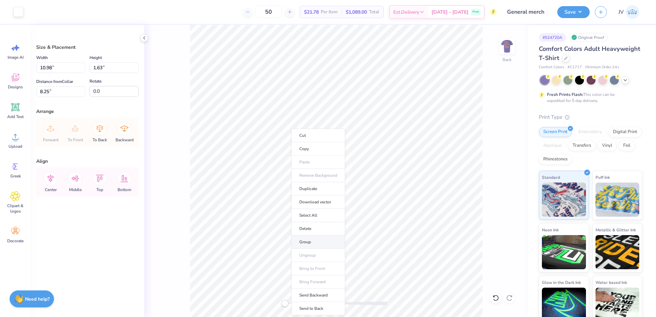
click at [310, 239] on li "Group" at bounding box center [318, 242] width 54 height 13
click at [53, 181] on icon at bounding box center [51, 179] width 14 height 14
drag, startPoint x: 61, startPoint y: 68, endPoint x: 2, endPoint y: 60, distance: 59.0
click at [2, 60] on div "Art colors 50 $21.78 Per Item $1,089.00 Total Est. Delivery Oct 7 - 10 Free Des…" at bounding box center [328, 158] width 656 height 317
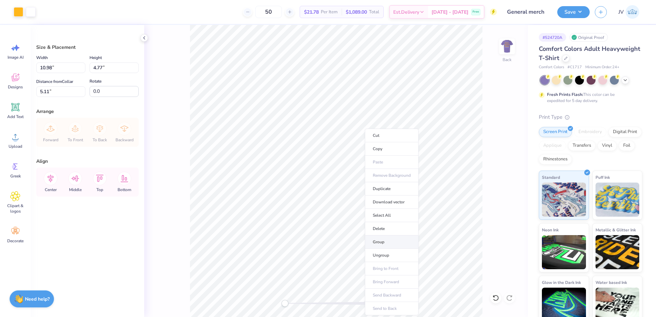
click at [383, 242] on li "Group" at bounding box center [392, 242] width 54 height 13
click at [53, 63] on input "10.98" at bounding box center [60, 68] width 49 height 11
type input "12.00"
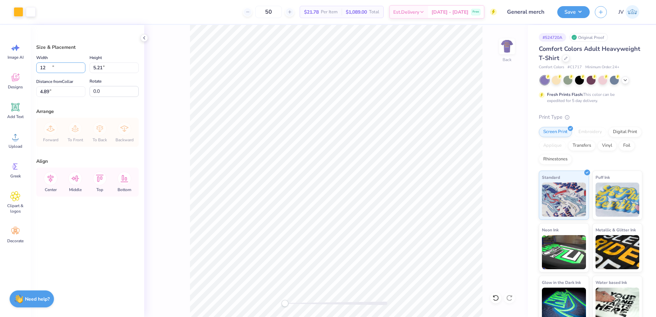
type input "5.21"
click at [55, 91] on input "4.89" at bounding box center [60, 91] width 49 height 11
click at [55, 92] on input "4.89" at bounding box center [60, 91] width 49 height 11
type input "3"
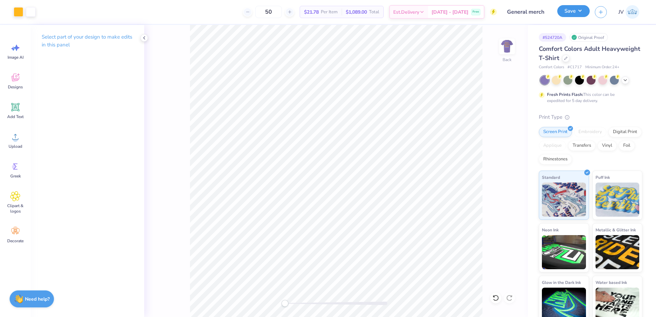
click at [575, 15] on button "Save" at bounding box center [573, 11] width 32 height 12
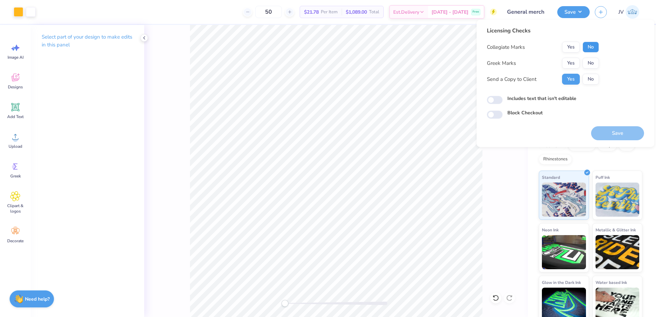
click at [585, 43] on button "No" at bounding box center [591, 47] width 16 height 11
drag, startPoint x: 589, startPoint y: 59, endPoint x: 499, endPoint y: 12, distance: 102.2
click at [589, 59] on button "No" at bounding box center [591, 63] width 16 height 11
click at [628, 132] on button "Save" at bounding box center [617, 133] width 53 height 14
